Goal: Task Accomplishment & Management: Complete application form

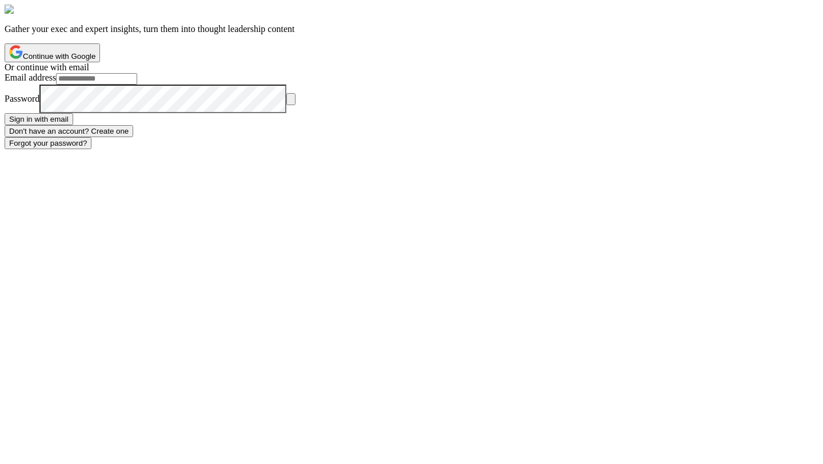
click at [100, 62] on button "Continue with Google" at bounding box center [52, 52] width 95 height 19
